Goal: Transaction & Acquisition: Purchase product/service

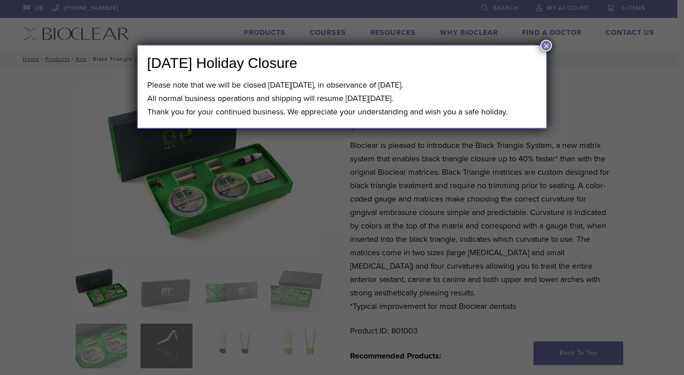
click at [542, 47] on button "×" at bounding box center [546, 46] width 12 height 12
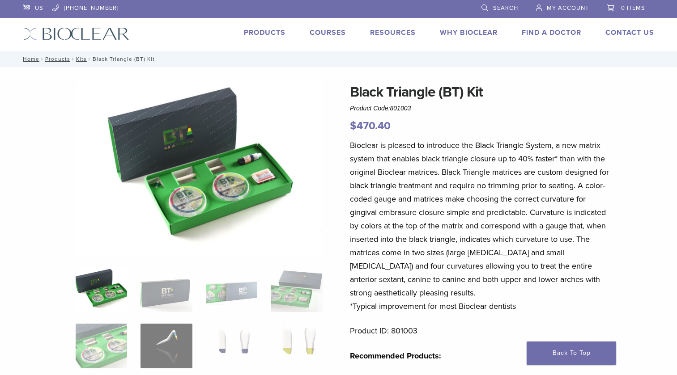
click at [262, 30] on link "Products" at bounding box center [265, 32] width 42 height 9
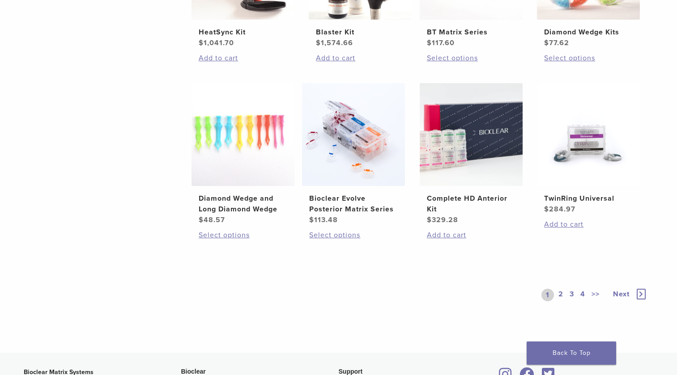
scroll to position [626, 0]
click at [577, 199] on h2 "TwinRing Universal" at bounding box center [588, 198] width 89 height 11
